Goal: Information Seeking & Learning: Check status

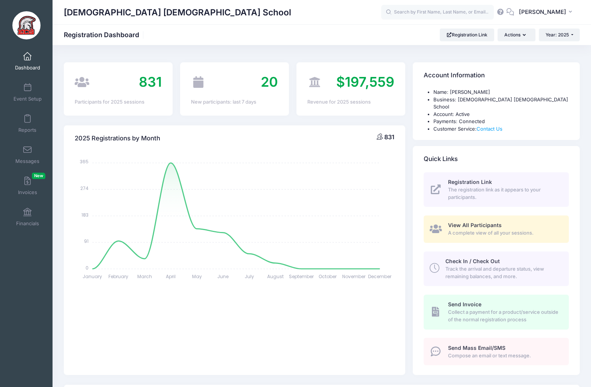
select select
click at [26, 207] on link "Financials" at bounding box center [28, 217] width 36 height 26
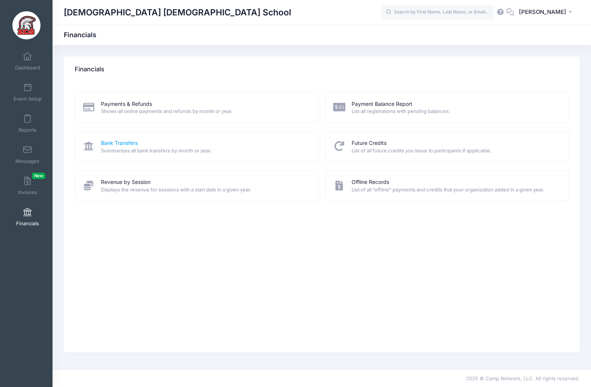
click at [119, 141] on link "Bank Transfers" at bounding box center [119, 143] width 37 height 8
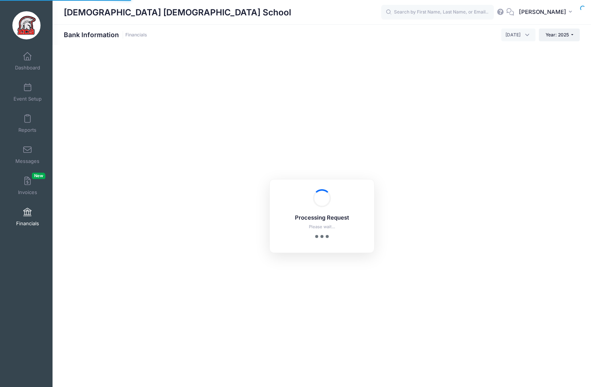
select select "10"
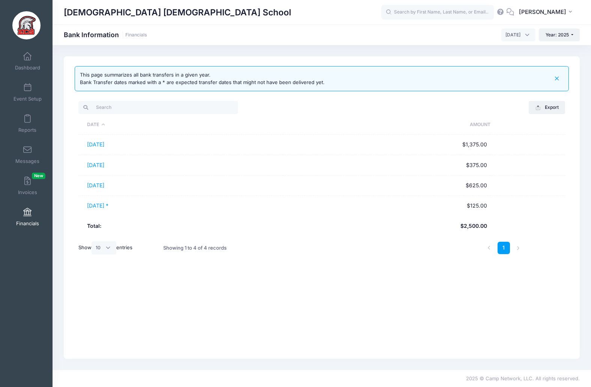
click at [103, 124] on th "Date" at bounding box center [180, 125] width 205 height 20
click at [527, 33] on span "[DATE]" at bounding box center [519, 35] width 34 height 13
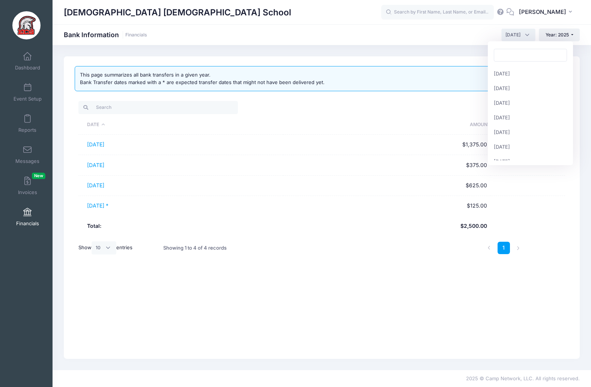
scroll to position [72, 0]
select select "7"
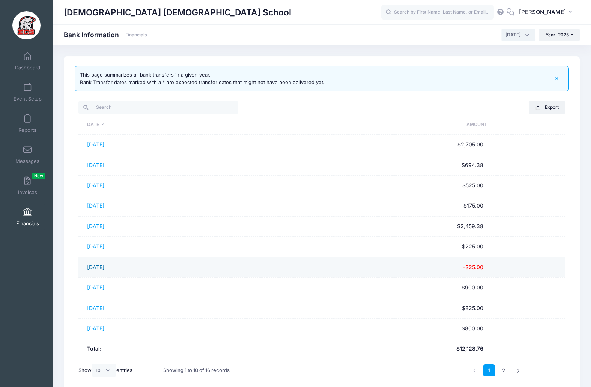
click at [101, 265] on link "[DATE]" at bounding box center [95, 267] width 17 height 6
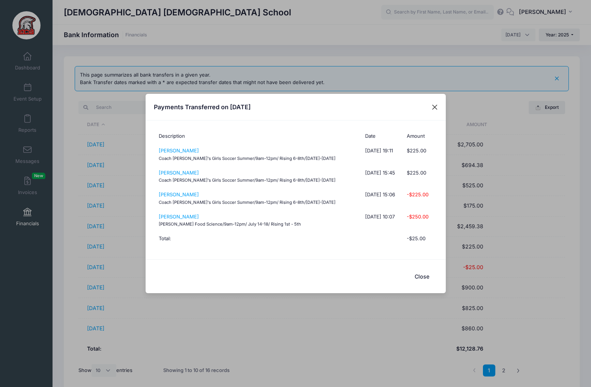
click at [434, 106] on button "Close" at bounding box center [435, 107] width 14 height 14
